Goal: Communication & Community: Answer question/provide support

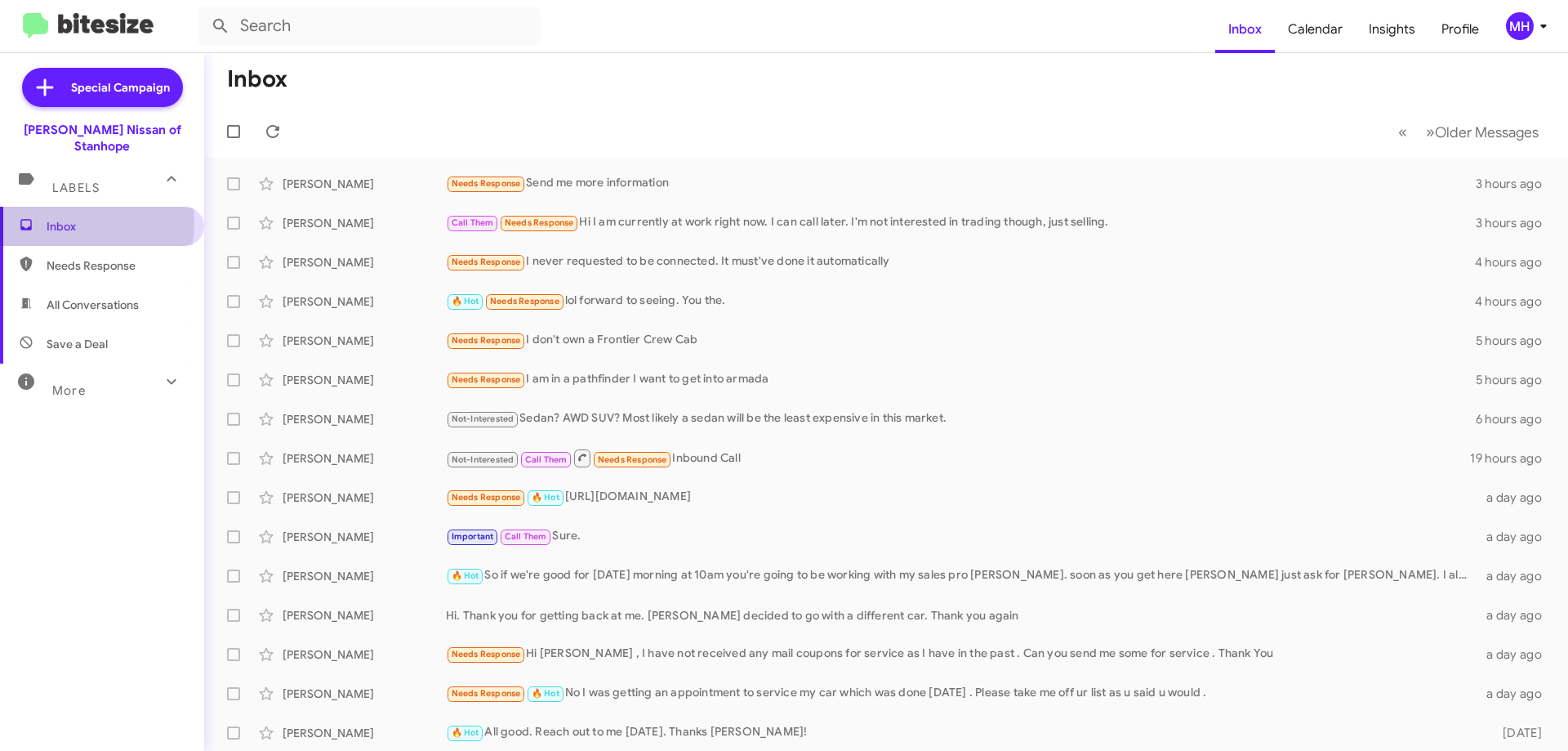
click at [60, 218] on span "Inbox" at bounding box center [116, 226] width 139 height 16
click at [85, 297] on span "All Conversations" at bounding box center [92, 305] width 92 height 16
type input "in:all-conversations"
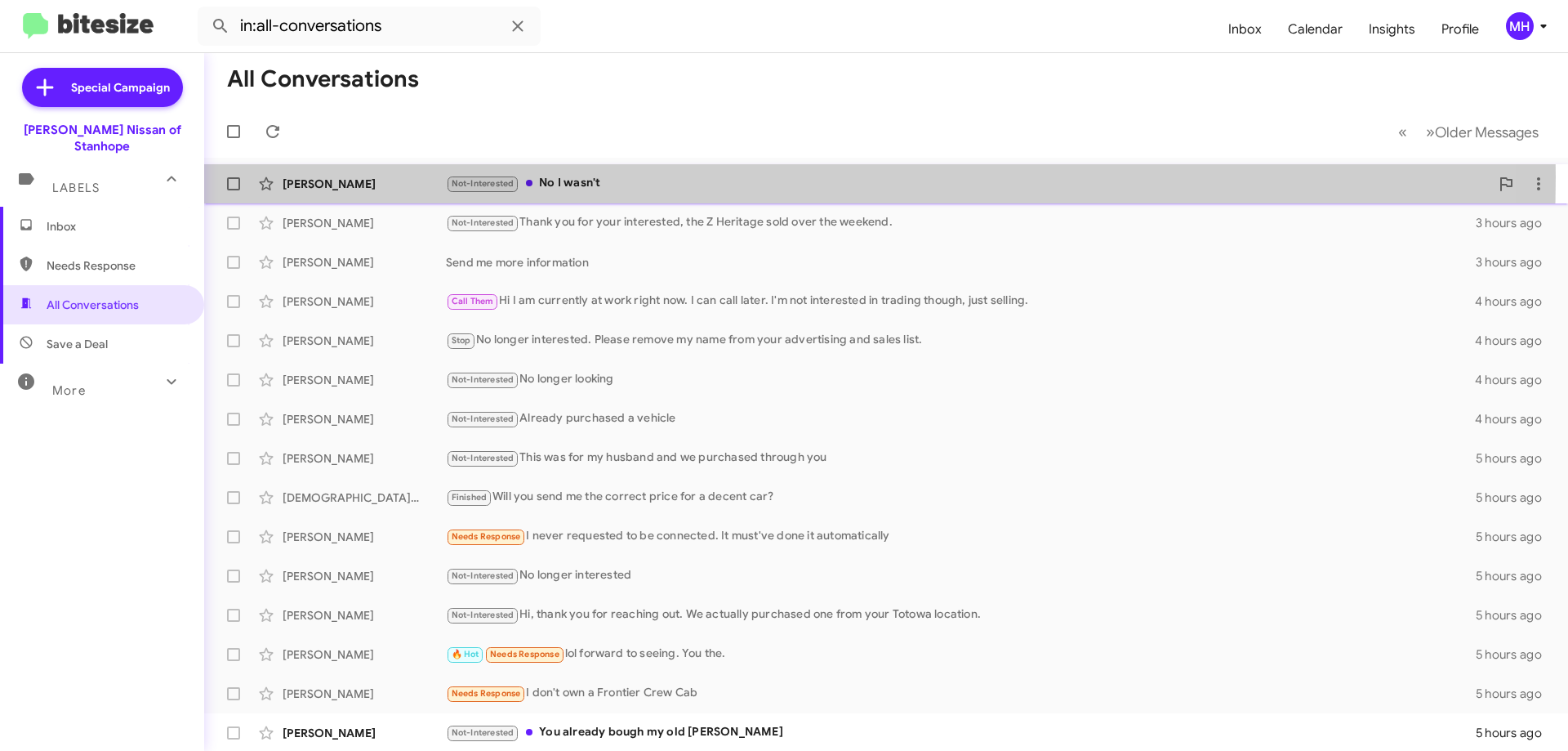
click at [601, 176] on div "Not-Interested No I wasn't" at bounding box center [968, 183] width 1044 height 19
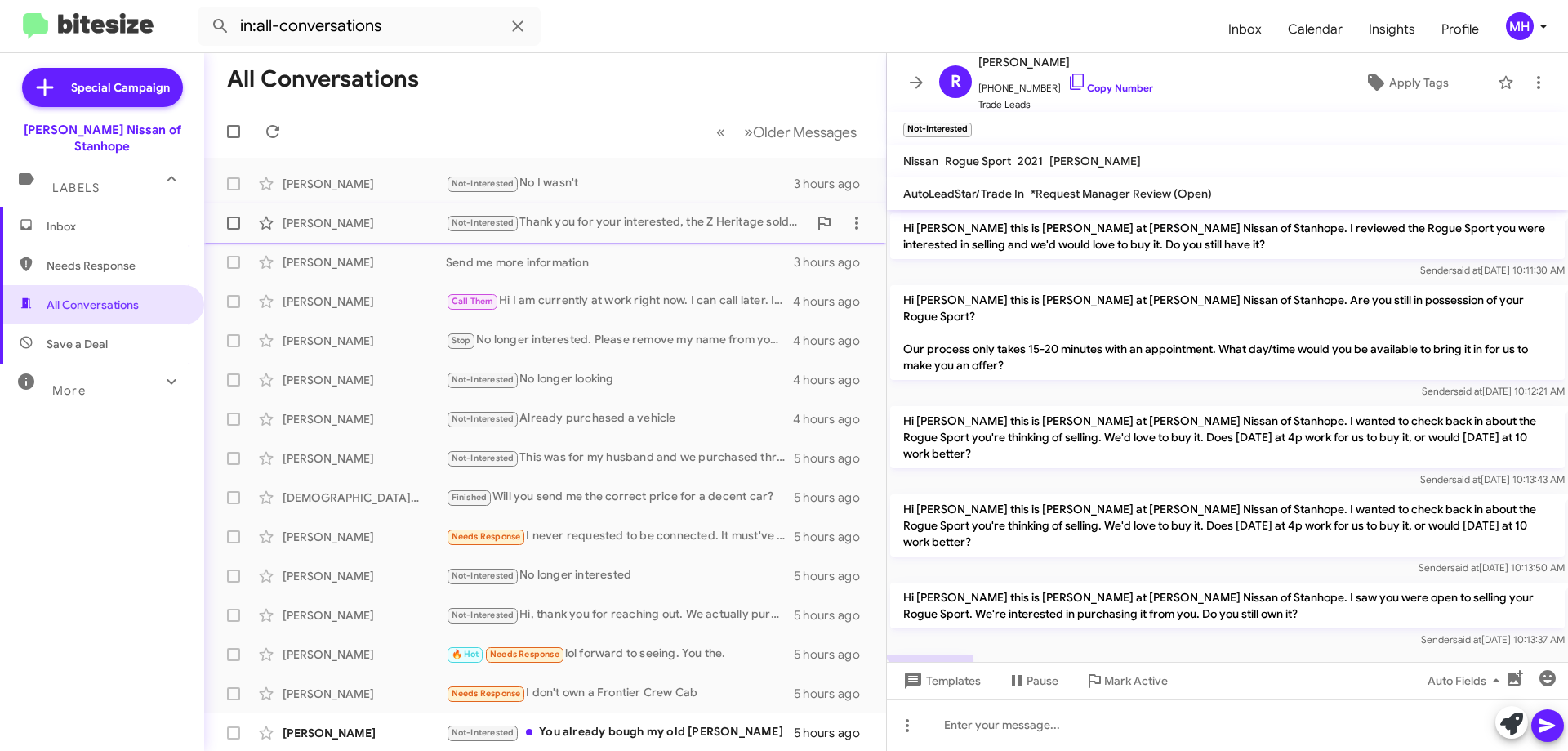
click at [577, 220] on div "Not-Interested Thank you for your interested, the Z Heritage sold over the week…" at bounding box center [627, 223] width 362 height 19
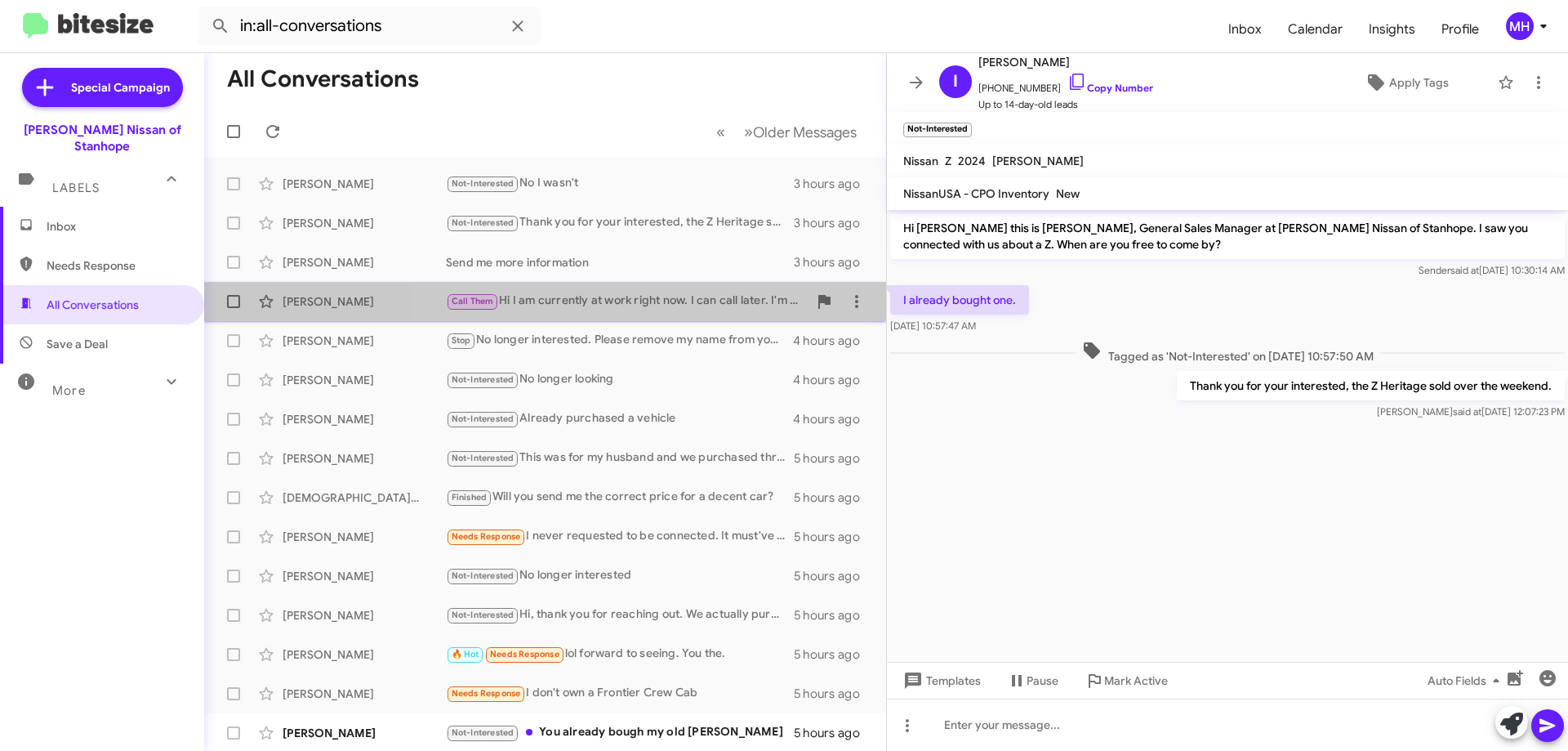
click at [644, 296] on div "Call Them Hi I am currently at work right now. I can call later. I'm not intere…" at bounding box center [627, 300] width 362 height 19
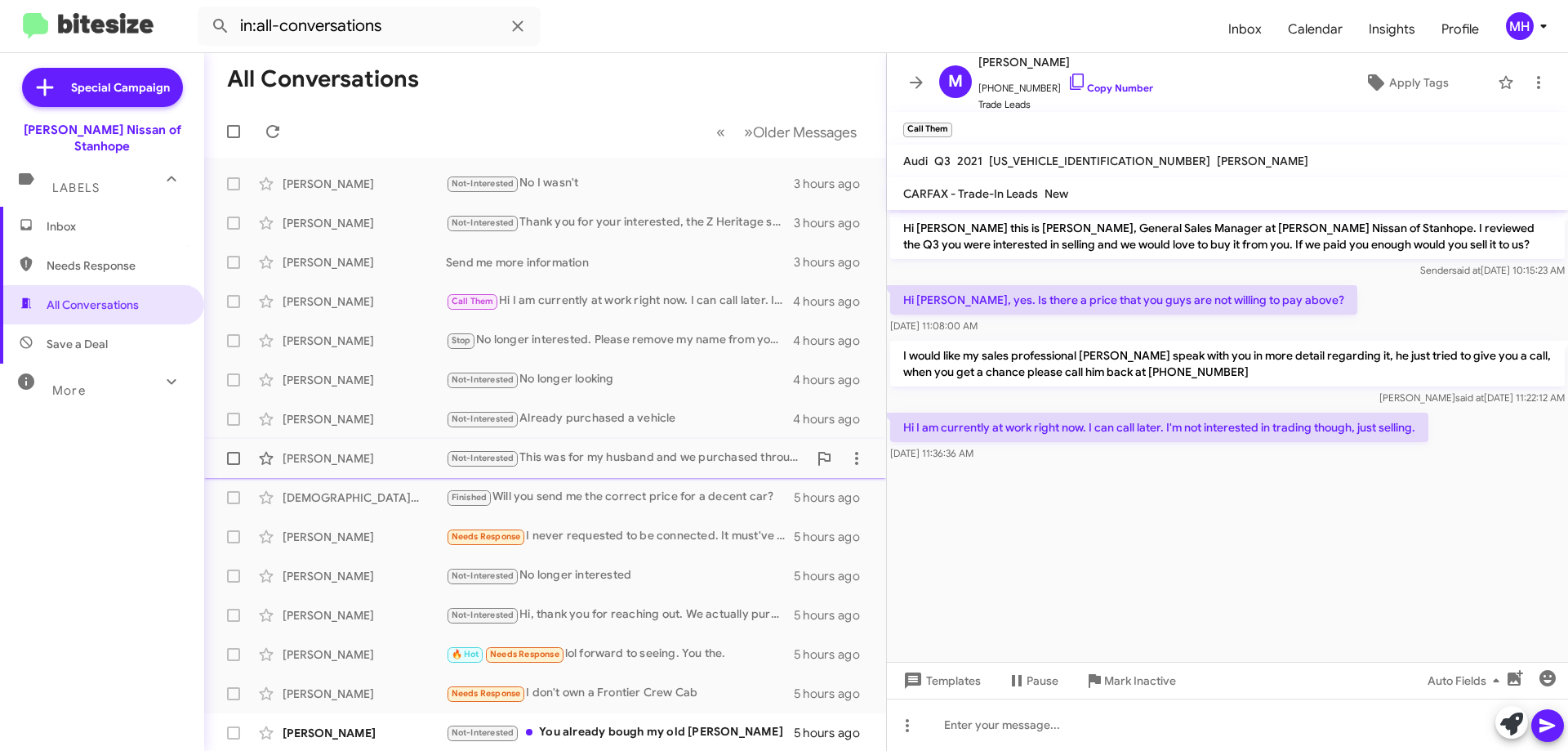
click at [601, 447] on div "[PERSON_NAME] Not-Interested This was for my husband and we purchased through y…" at bounding box center [544, 459] width 656 height 33
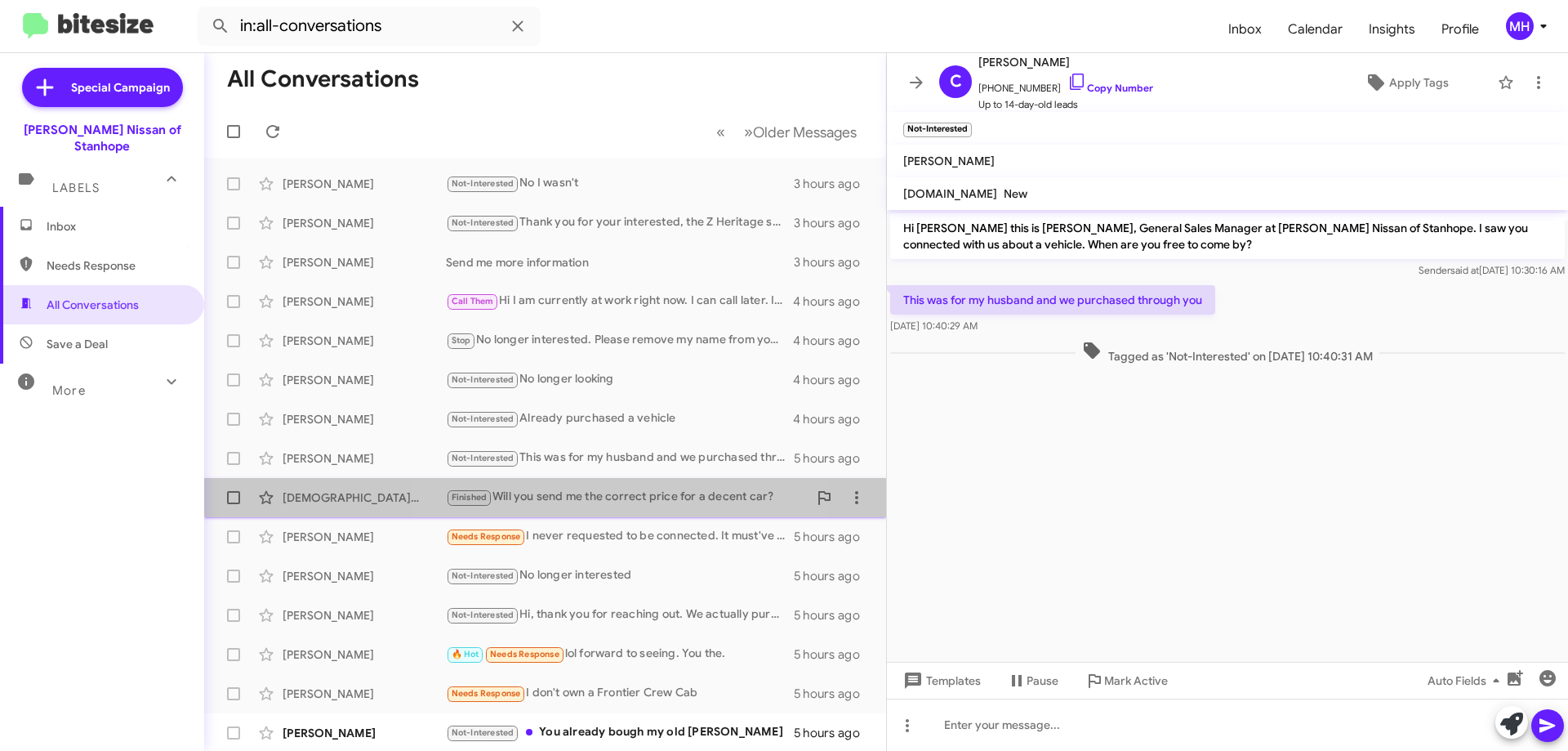
click at [570, 492] on div "Finished Will you send me the correct price for a decent car?" at bounding box center [627, 497] width 362 height 19
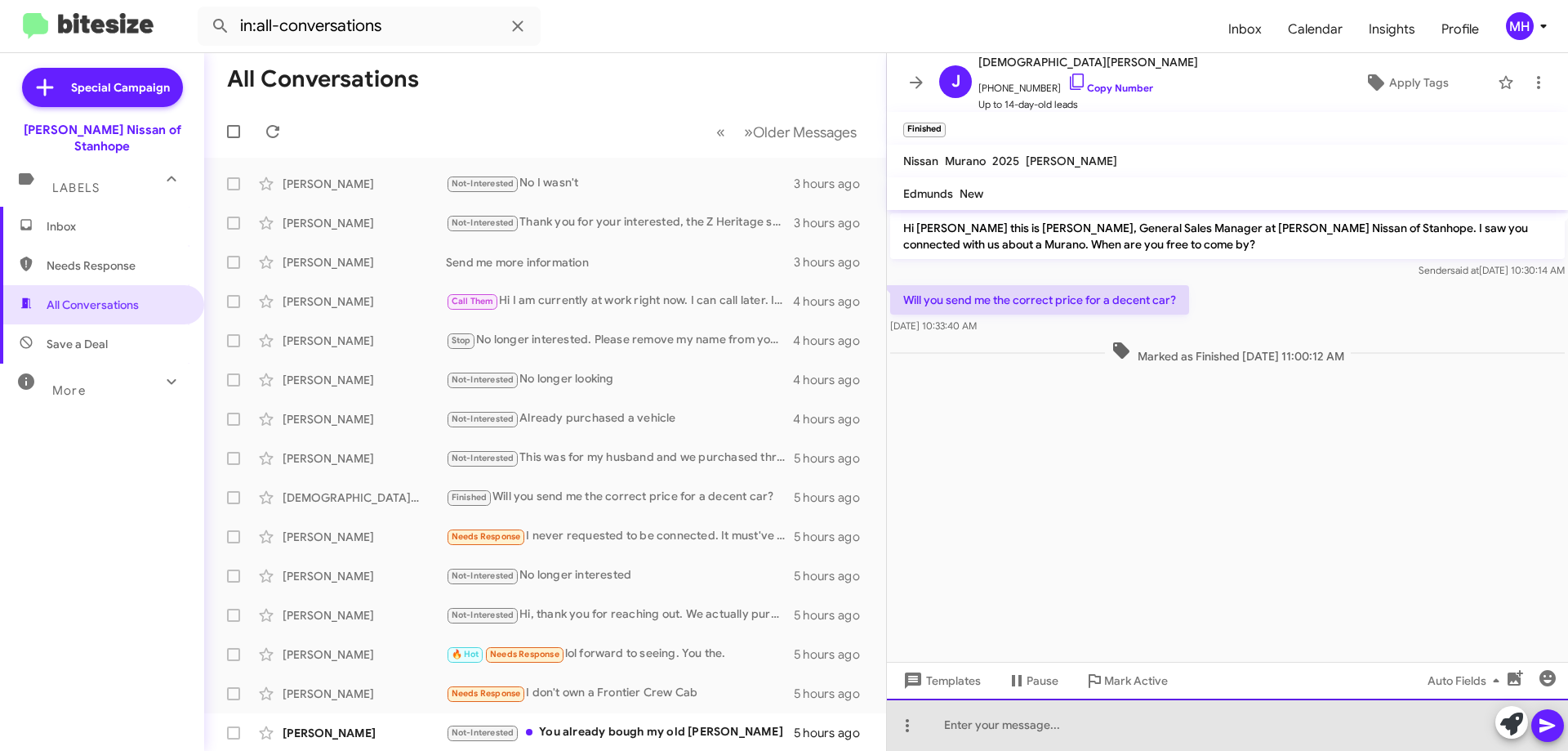
click at [955, 722] on div at bounding box center [1227, 725] width 681 height 52
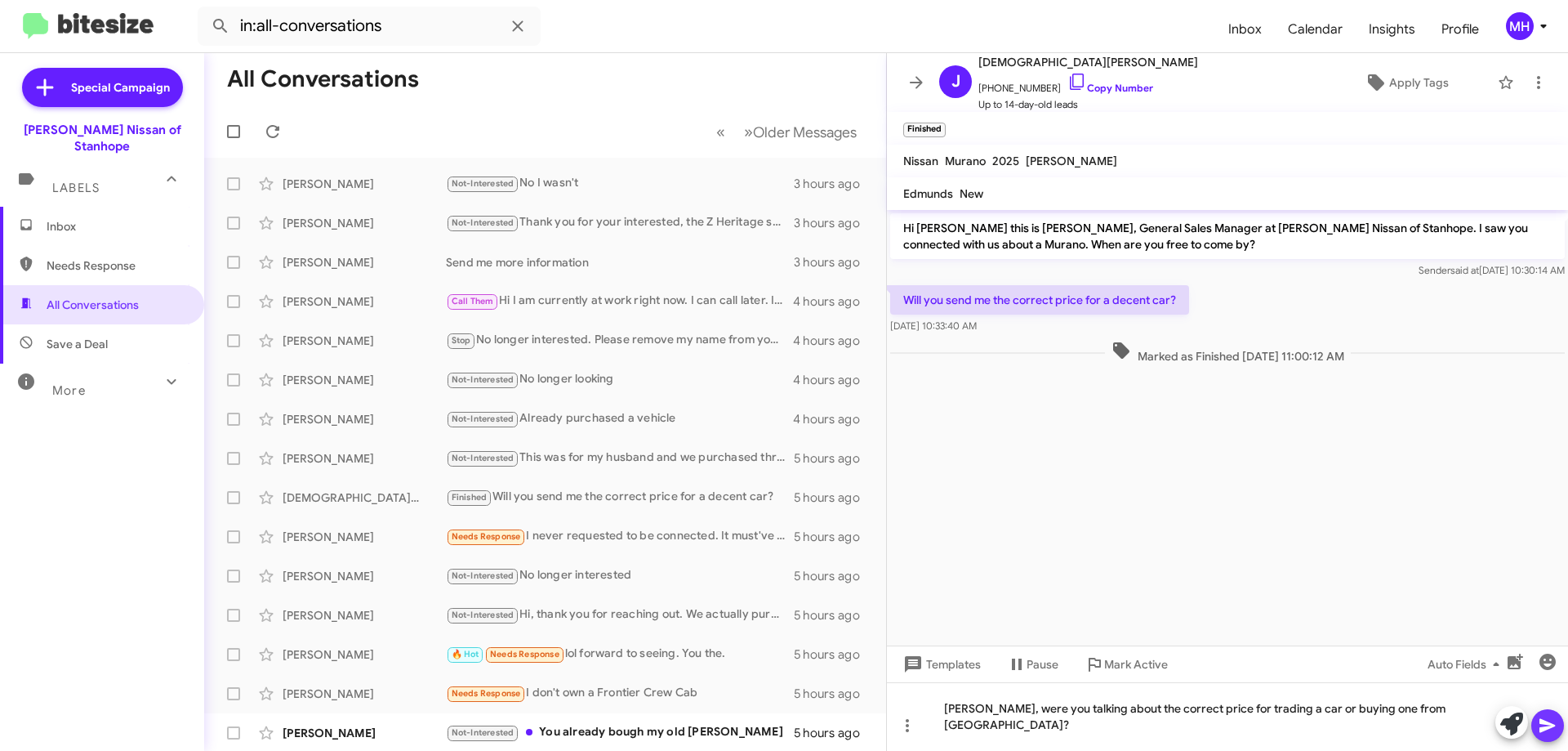
click at [1544, 723] on icon at bounding box center [1546, 726] width 15 height 14
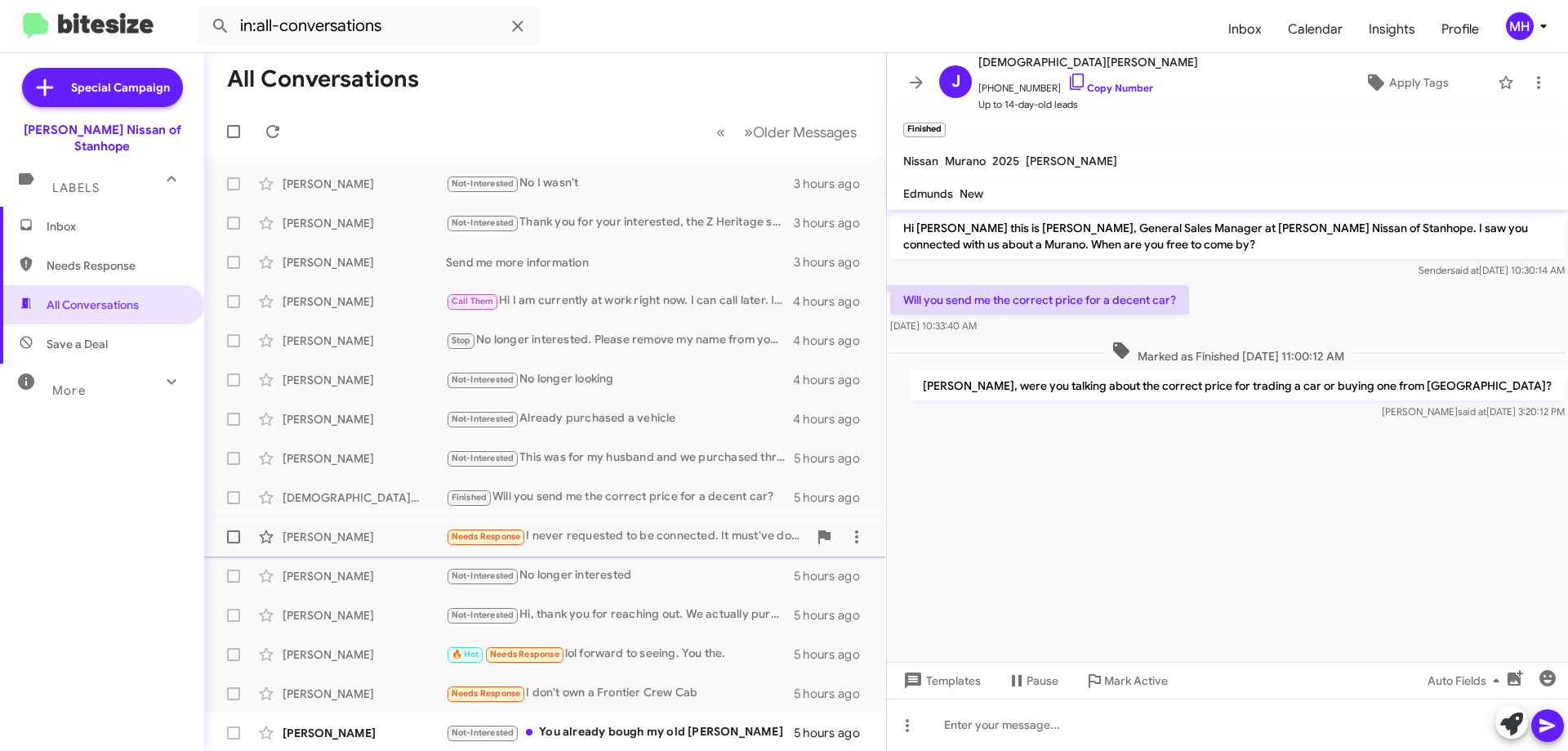
click at [620, 527] on div "[PERSON_NAME] Needs Response I never requested to be connected. It must've done…" at bounding box center [544, 537] width 656 height 33
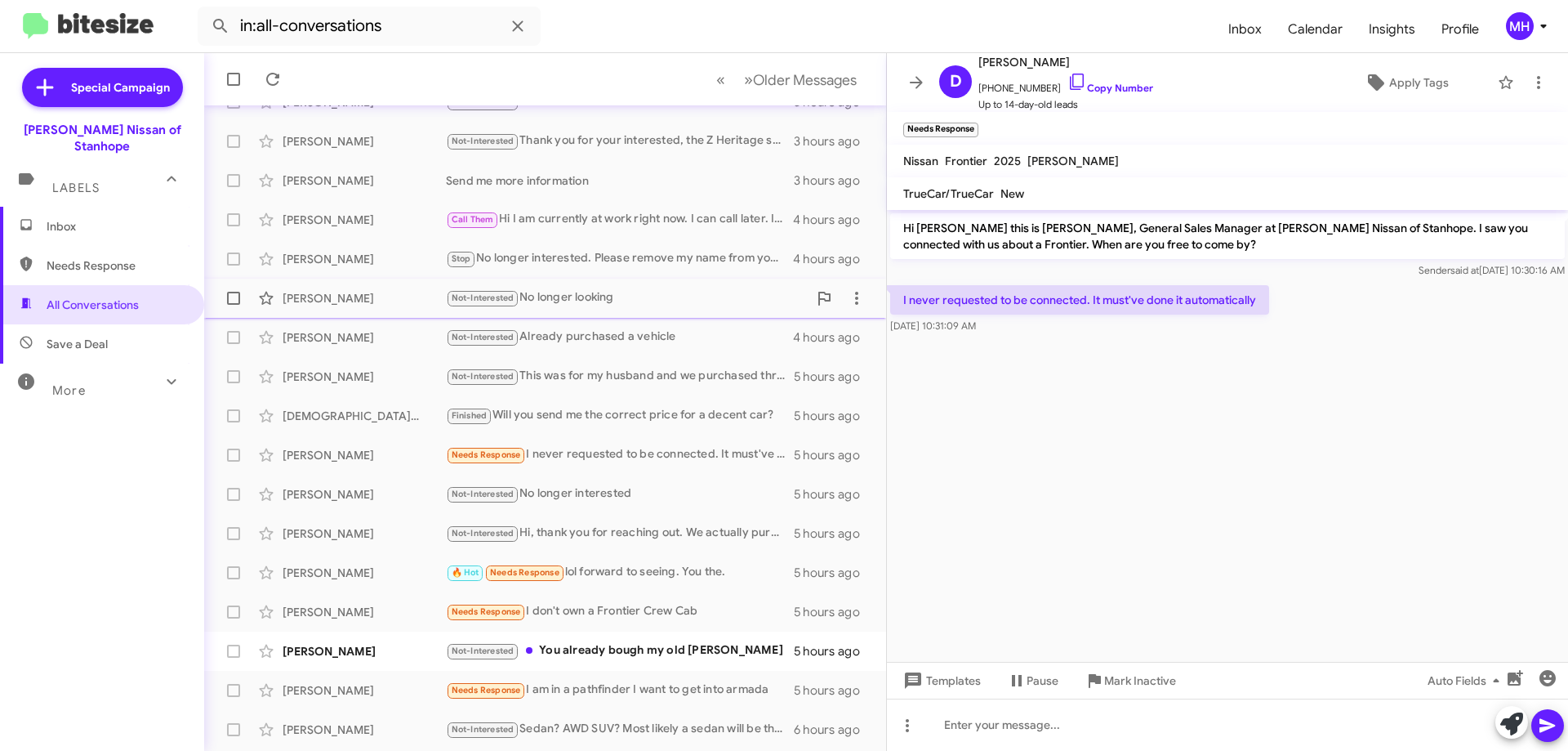
scroll to position [164, 0]
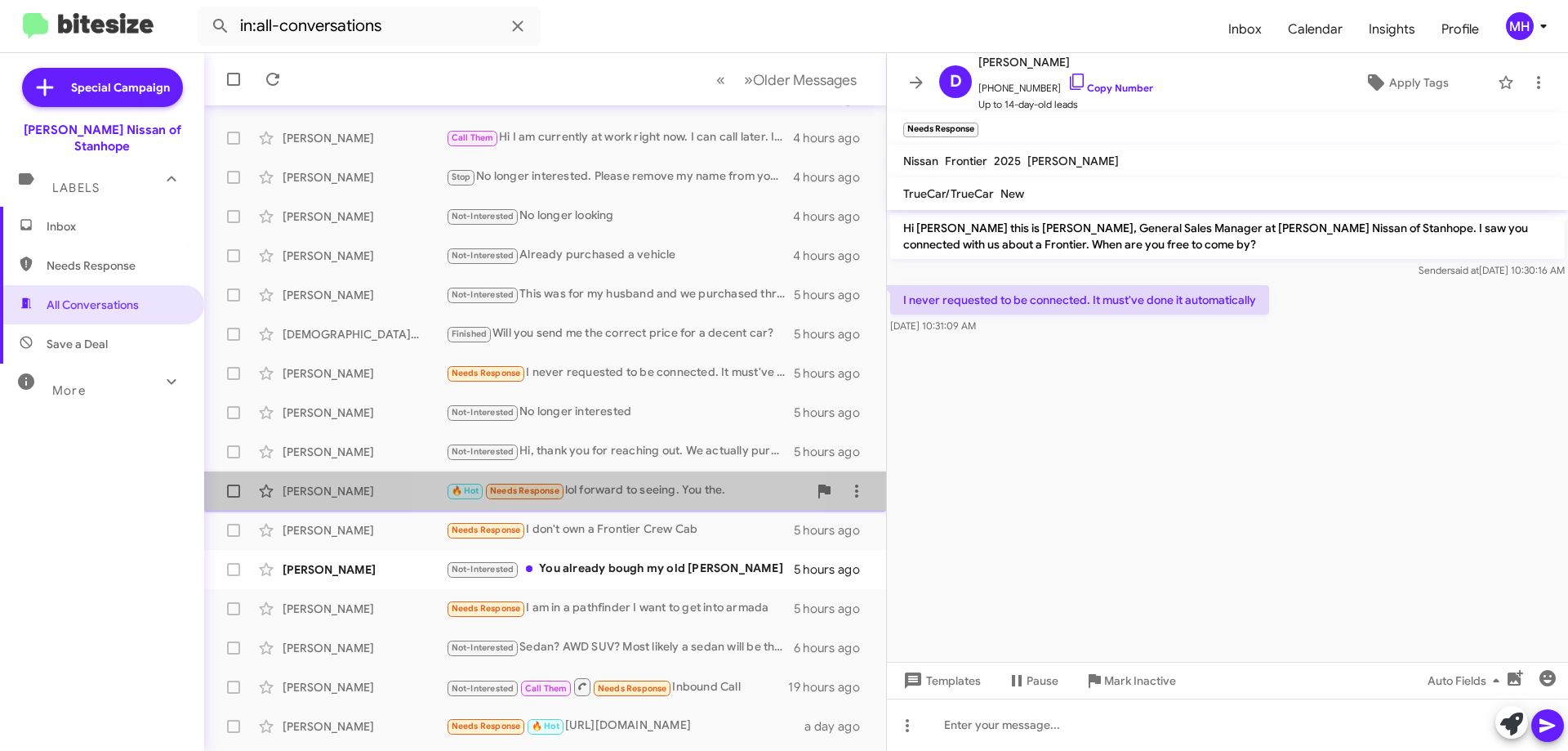
click at [615, 486] on div "🔥 Hot Needs Response lol forward to seeing. You the." at bounding box center [627, 490] width 362 height 19
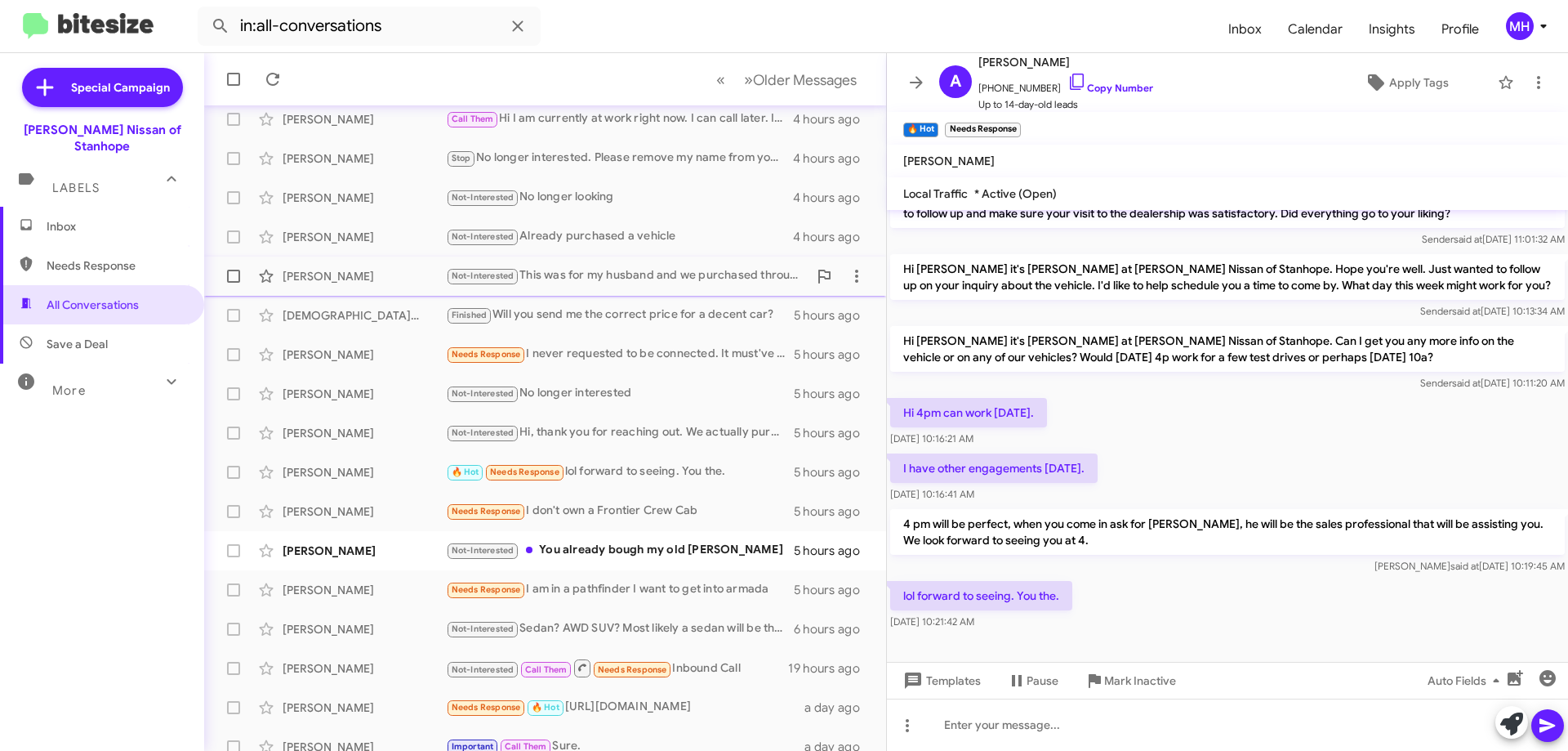
scroll to position [198, 0]
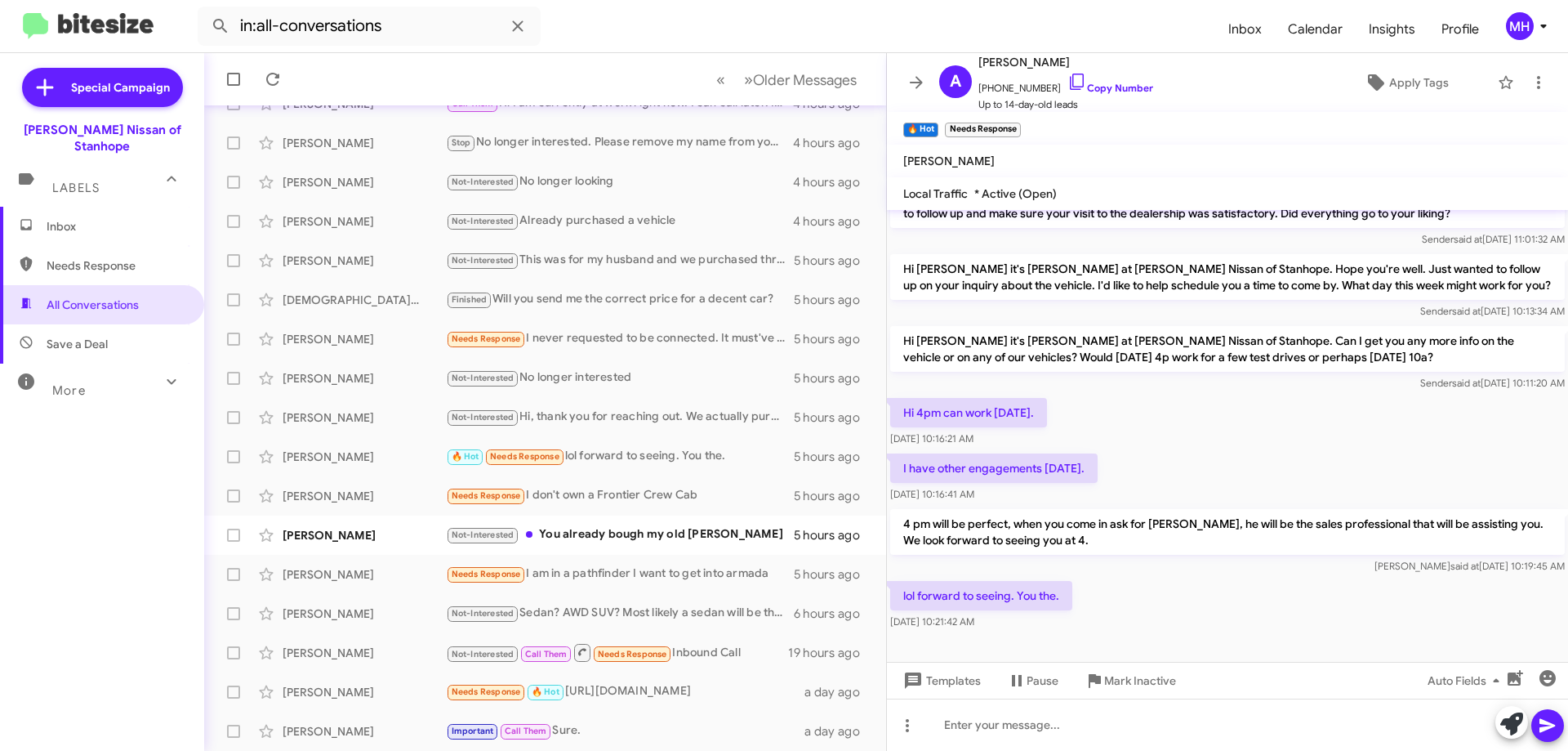
click at [95, 218] on span "Inbox" at bounding box center [116, 226] width 139 height 16
